Goal: Information Seeking & Learning: Learn about a topic

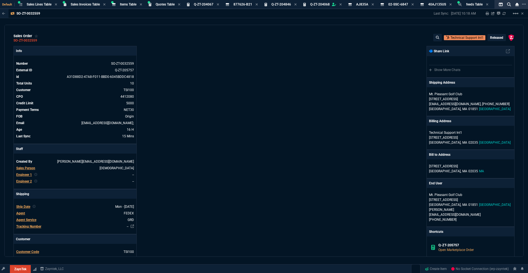
select select "18: totals"
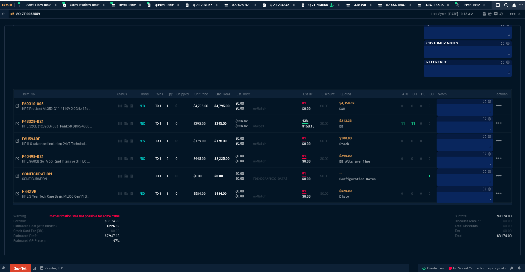
scroll to position [299, 0]
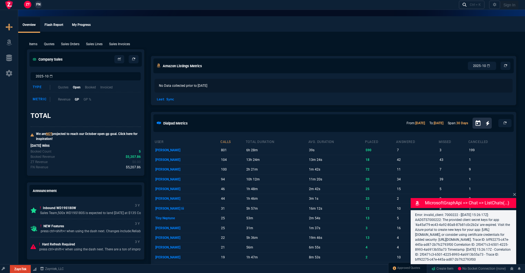
select select "18: totals"
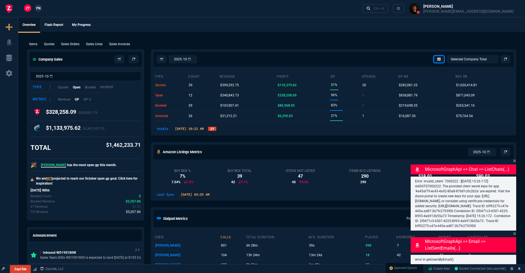
click at [104, 87] on p "Invoiced" at bounding box center [106, 86] width 13 height 5
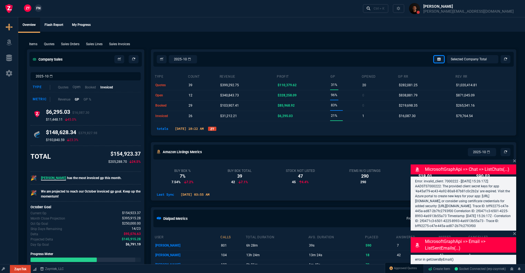
click at [79, 88] on p "Open" at bounding box center [77, 86] width 8 height 5
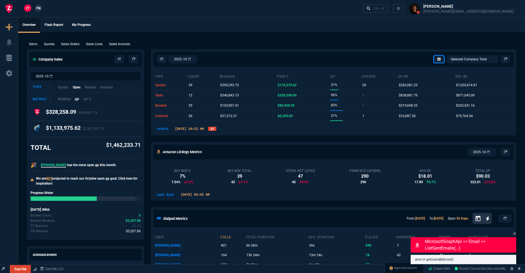
click at [65, 99] on p "Revenue" at bounding box center [64, 99] width 13 height 5
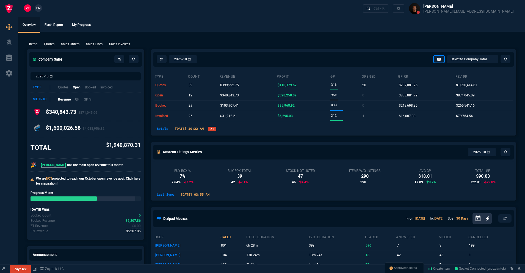
click at [217, 128] on link "ZT" at bounding box center [212, 129] width 8 height 4
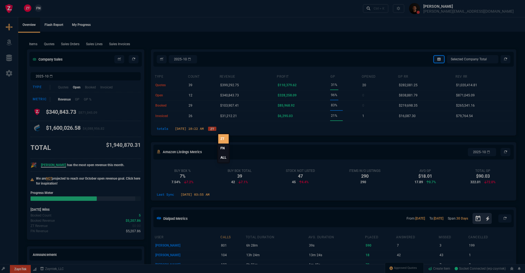
click at [222, 157] on link "ALL" at bounding box center [223, 157] width 10 height 9
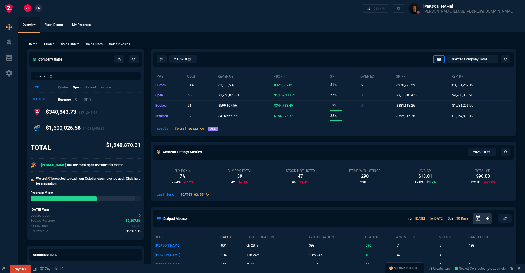
click at [76, 127] on h4 "$1,600,026.58 $4,088,956.82" at bounding box center [75, 128] width 59 height 9
click at [92, 89] on p "Booked" at bounding box center [91, 86] width 12 height 5
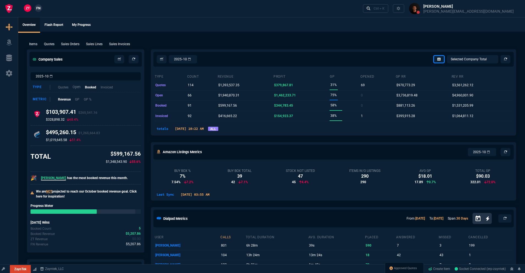
click at [78, 87] on p "Open" at bounding box center [77, 86] width 8 height 5
